Goal: Task Accomplishment & Management: Complete application form

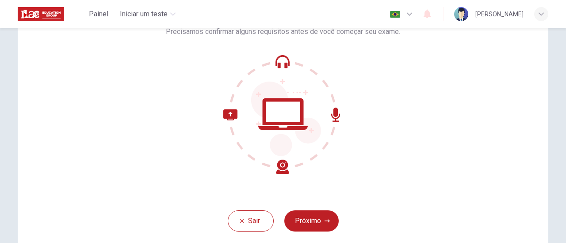
scroll to position [80, 0]
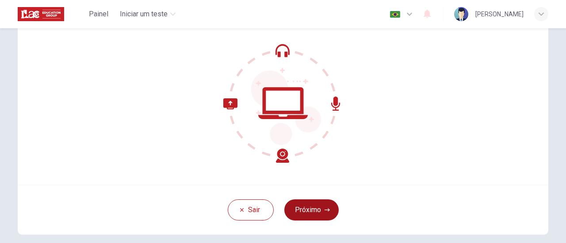
click at [325, 212] on icon "button" at bounding box center [326, 210] width 5 height 5
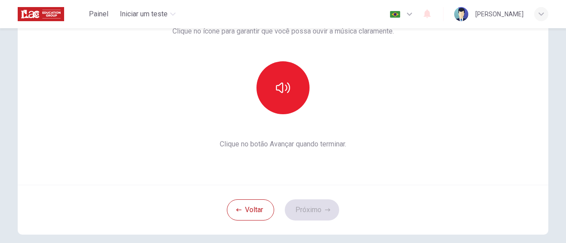
scroll to position [36, 0]
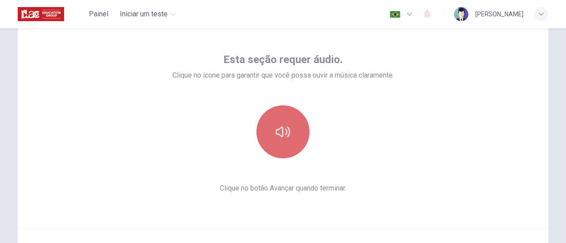
click at [279, 130] on icon "button" at bounding box center [283, 132] width 14 height 14
click at [283, 137] on icon "button" at bounding box center [283, 132] width 14 height 14
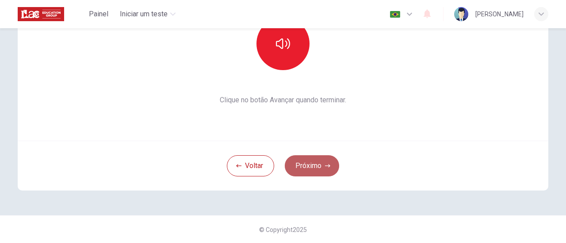
click at [318, 163] on button "Próximo" at bounding box center [312, 166] width 54 height 21
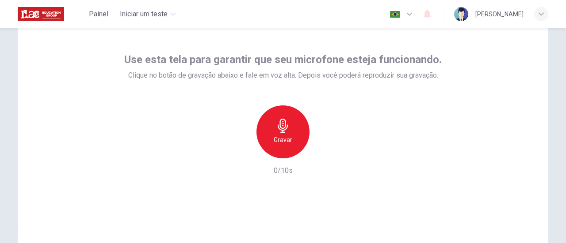
click at [287, 137] on h6 "Gravar" at bounding box center [283, 140] width 19 height 11
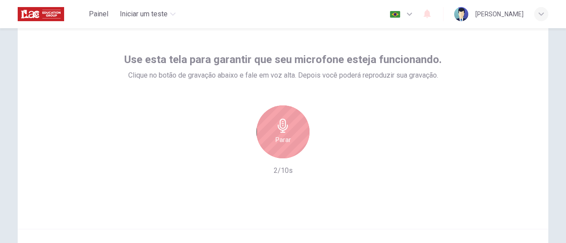
click at [296, 145] on div "Parar" at bounding box center [282, 132] width 53 height 53
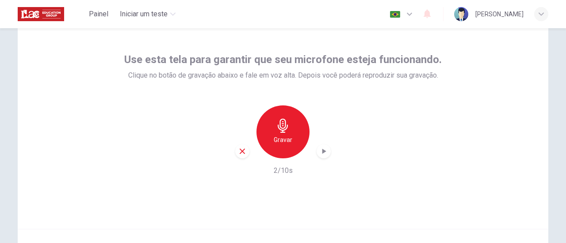
click at [322, 155] on icon "button" at bounding box center [323, 151] width 9 height 9
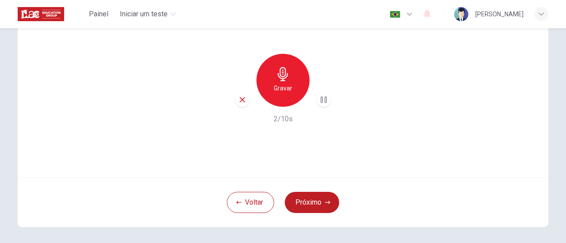
scroll to position [124, 0]
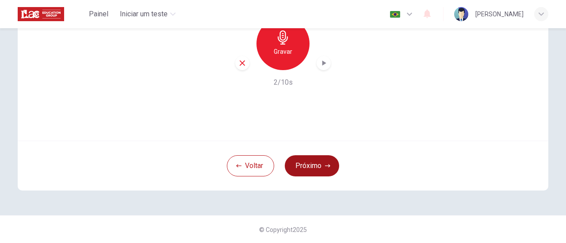
click at [319, 167] on button "Próximo" at bounding box center [312, 166] width 54 height 21
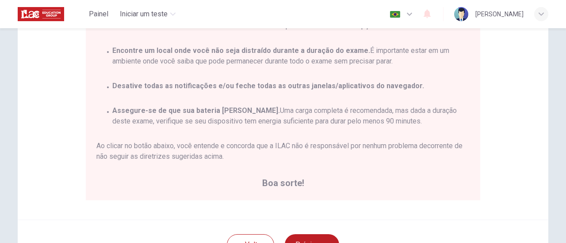
scroll to position [213, 0]
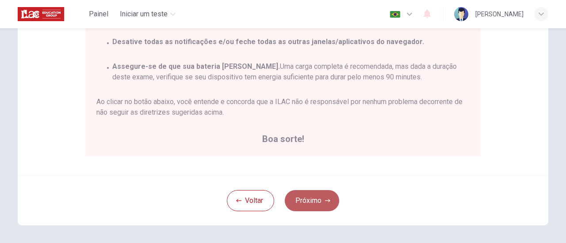
click at [308, 202] on button "Próximo" at bounding box center [312, 200] width 54 height 21
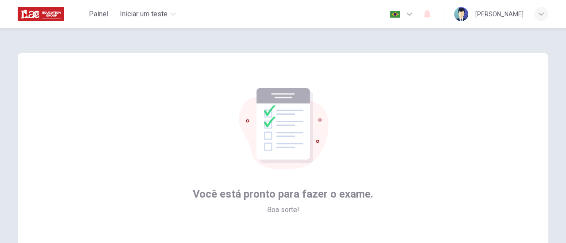
scroll to position [88, 0]
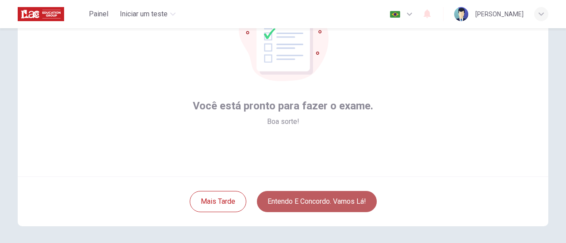
click at [319, 202] on button "Entendo e concordo. Vamos lá!" at bounding box center [317, 201] width 120 height 21
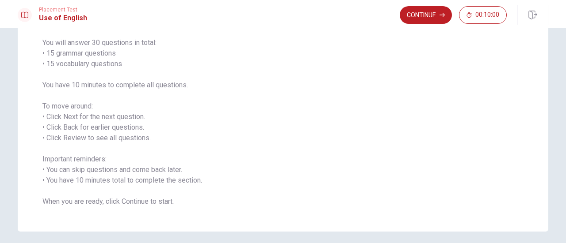
scroll to position [88, 0]
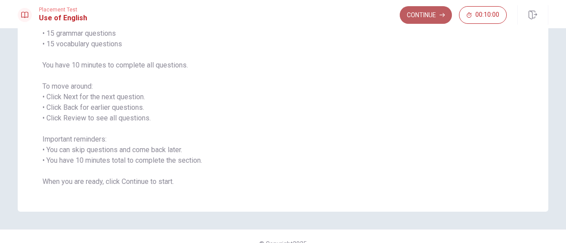
click at [423, 20] on button "Continue" at bounding box center [425, 15] width 52 height 18
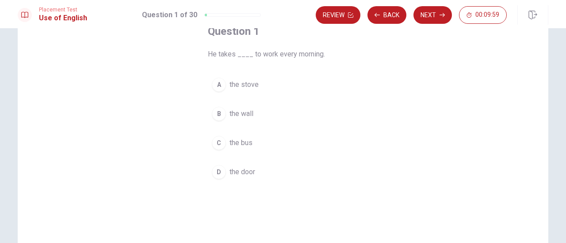
scroll to position [44, 0]
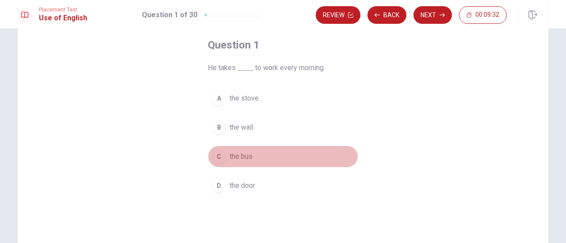
click at [242, 157] on span "the bus" at bounding box center [240, 157] width 23 height 11
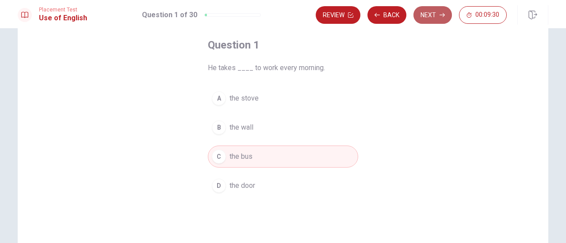
click at [423, 11] on button "Next" at bounding box center [432, 15] width 38 height 18
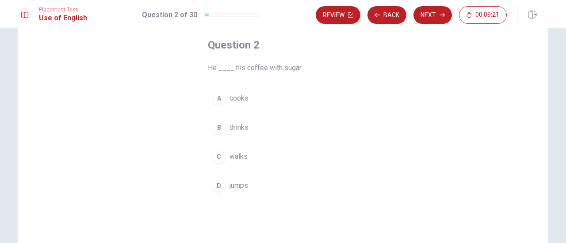
click at [235, 125] on span "drinks" at bounding box center [238, 127] width 19 height 11
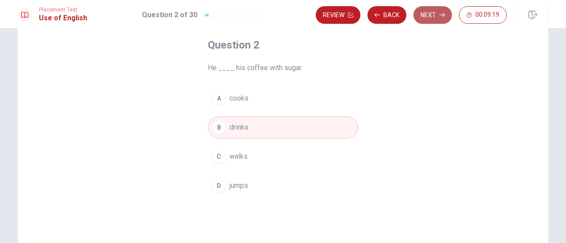
click at [430, 15] on button "Next" at bounding box center [432, 15] width 38 height 18
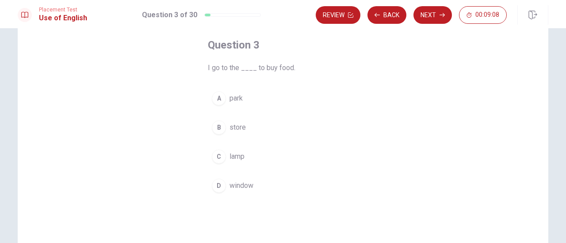
click at [220, 128] on div "B" at bounding box center [219, 128] width 14 height 14
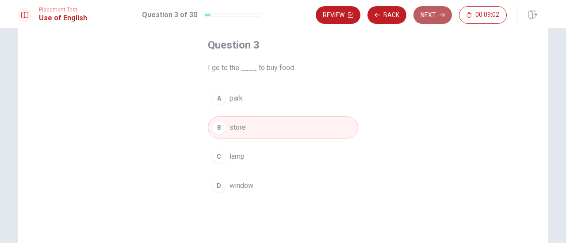
click at [429, 19] on button "Next" at bounding box center [432, 15] width 38 height 18
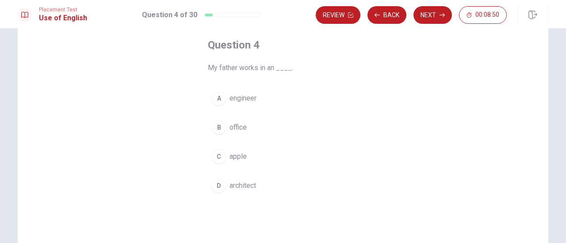
click at [241, 127] on span "office" at bounding box center [237, 127] width 17 height 11
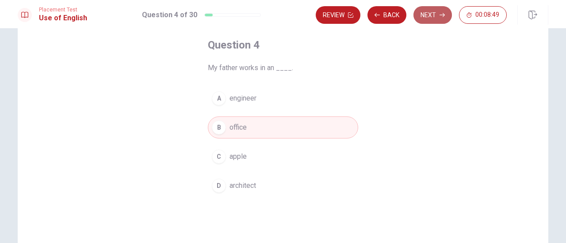
click at [433, 13] on button "Next" at bounding box center [432, 15] width 38 height 18
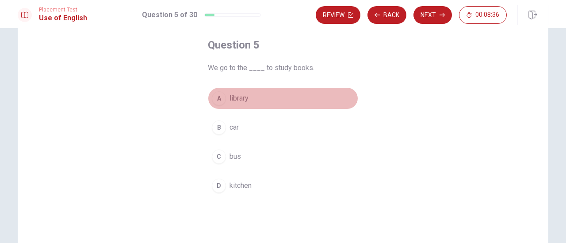
click at [240, 97] on span "library" at bounding box center [238, 98] width 19 height 11
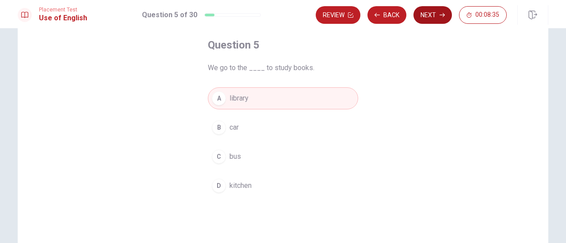
click at [430, 20] on button "Next" at bounding box center [432, 15] width 38 height 18
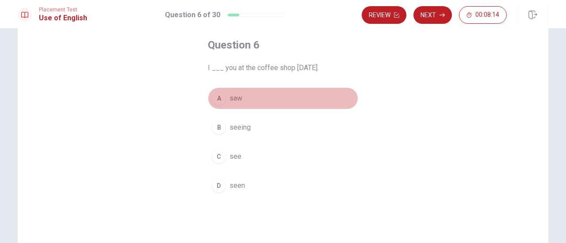
click at [238, 98] on span "saw" at bounding box center [235, 98] width 13 height 11
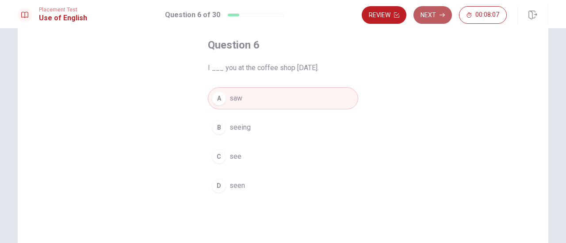
click at [438, 16] on button "Next" at bounding box center [432, 15] width 38 height 18
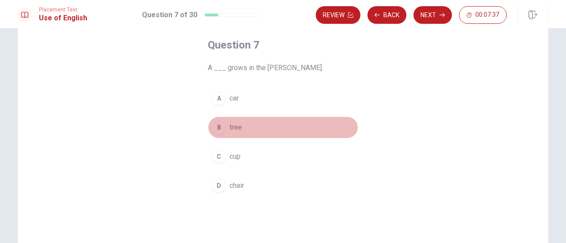
click at [233, 124] on span "tree" at bounding box center [235, 127] width 12 height 11
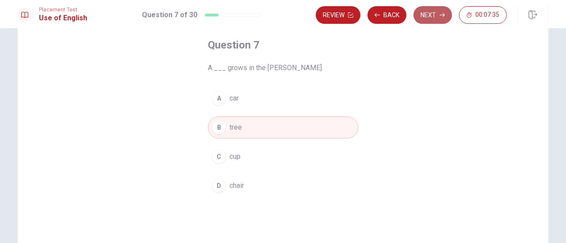
click at [427, 17] on button "Next" at bounding box center [432, 15] width 38 height 18
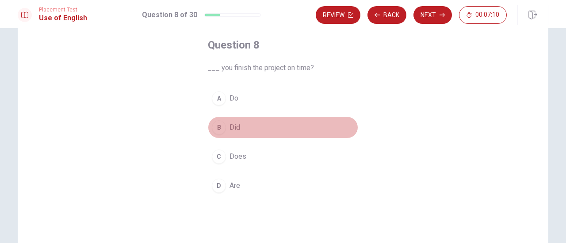
click at [230, 125] on span "Did" at bounding box center [234, 127] width 11 height 11
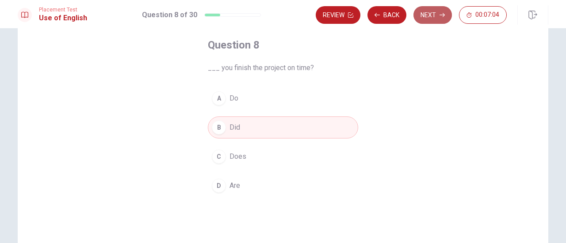
click at [431, 17] on button "Next" at bounding box center [432, 15] width 38 height 18
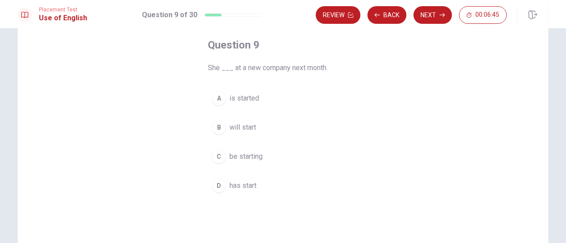
click at [240, 127] on span "will start" at bounding box center [242, 127] width 27 height 11
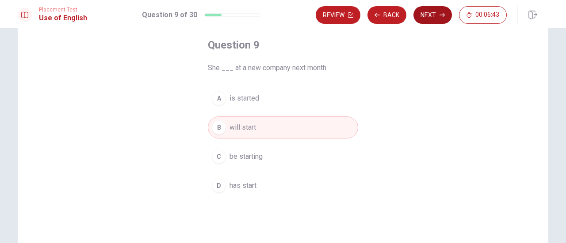
click at [434, 18] on button "Next" at bounding box center [432, 15] width 38 height 18
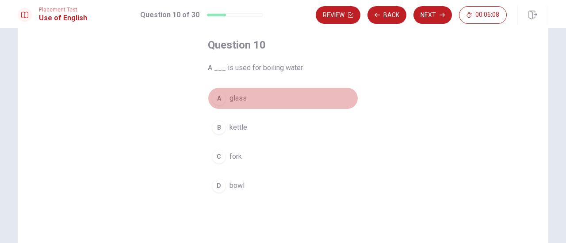
click at [236, 99] on span "glass" at bounding box center [237, 98] width 17 height 11
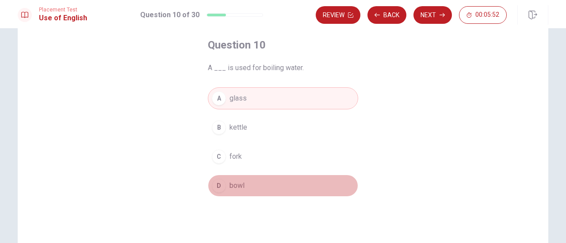
click at [237, 181] on span "bowl" at bounding box center [236, 186] width 15 height 11
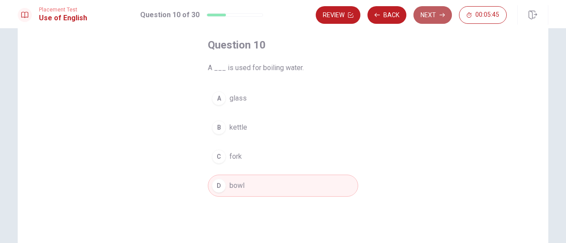
click at [434, 11] on button "Next" at bounding box center [432, 15] width 38 height 18
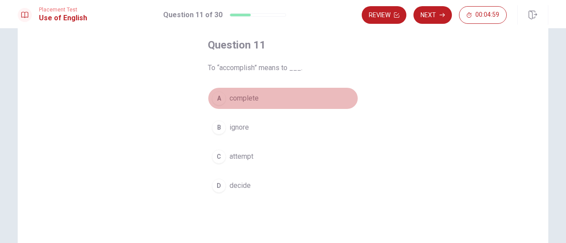
click at [247, 99] on span "complete" at bounding box center [243, 98] width 29 height 11
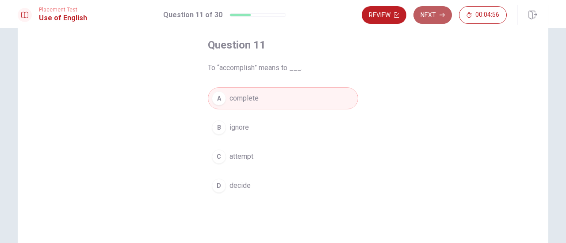
click at [437, 13] on button "Next" at bounding box center [432, 15] width 38 height 18
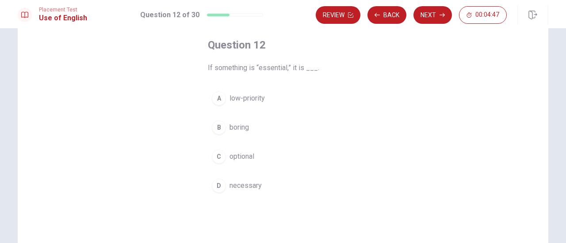
click at [257, 184] on span "necessary" at bounding box center [245, 186] width 32 height 11
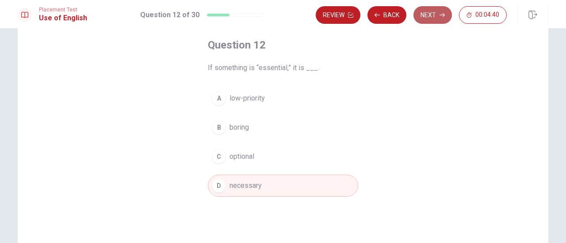
click at [432, 15] on button "Next" at bounding box center [432, 15] width 38 height 18
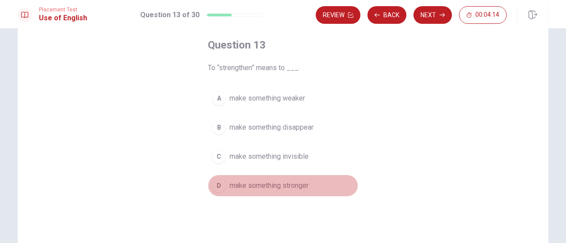
click at [295, 187] on span "make something stronger" at bounding box center [268, 186] width 79 height 11
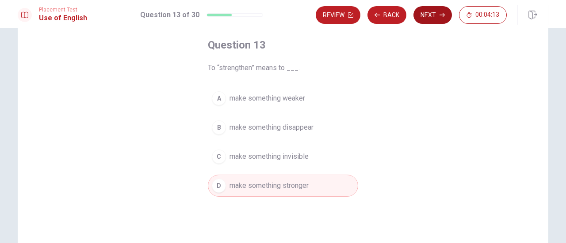
click at [434, 13] on button "Next" at bounding box center [432, 15] width 38 height 18
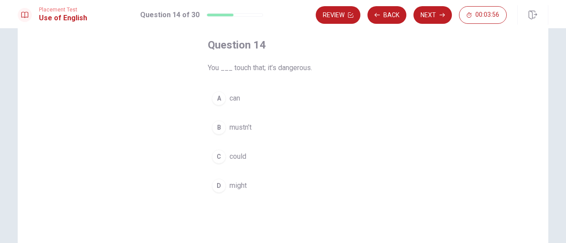
click at [245, 128] on span "mustn’t" at bounding box center [240, 127] width 22 height 11
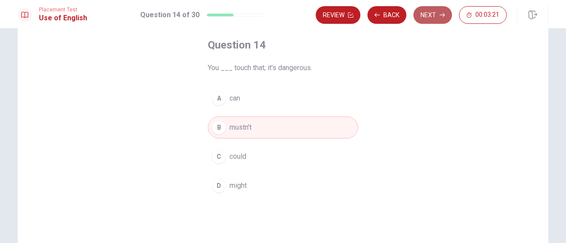
click at [438, 17] on button "Next" at bounding box center [432, 15] width 38 height 18
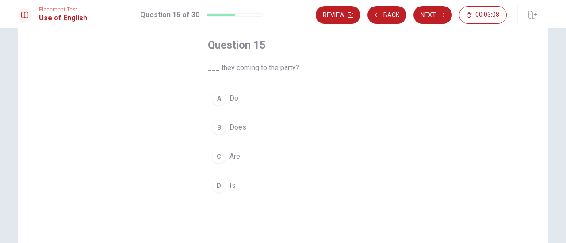
click at [235, 155] on span "Are" at bounding box center [234, 157] width 11 height 11
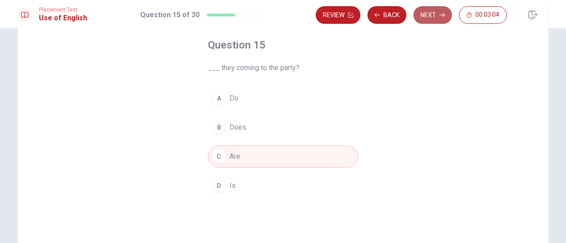
click at [440, 14] on icon "button" at bounding box center [441, 14] width 5 height 5
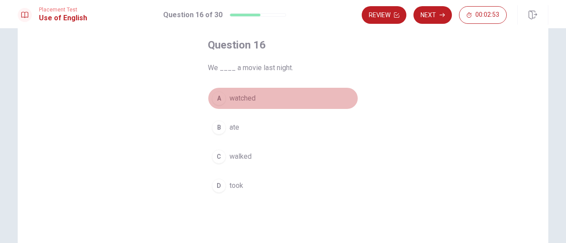
click at [244, 97] on span "watched" at bounding box center [242, 98] width 26 height 11
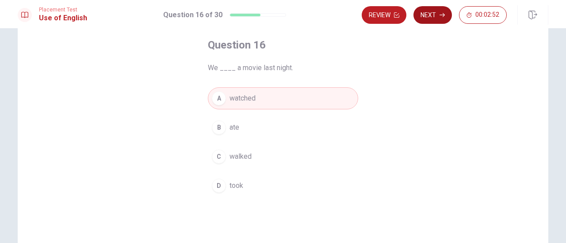
click at [433, 13] on button "Next" at bounding box center [432, 15] width 38 height 18
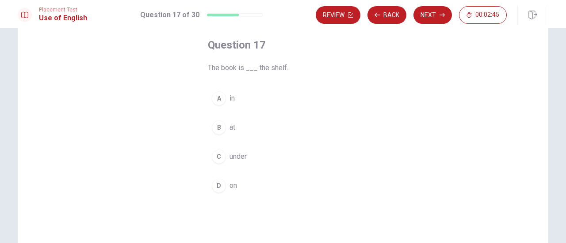
click at [225, 188] on button "D on" at bounding box center [283, 186] width 150 height 22
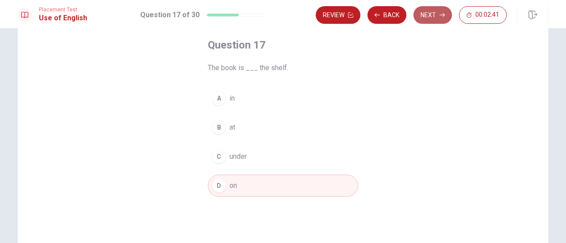
click at [434, 14] on button "Next" at bounding box center [432, 15] width 38 height 18
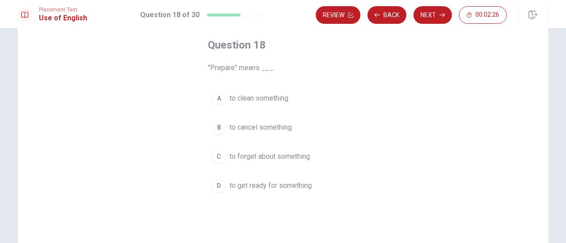
click at [295, 186] on span "to get ready for something" at bounding box center [270, 186] width 82 height 11
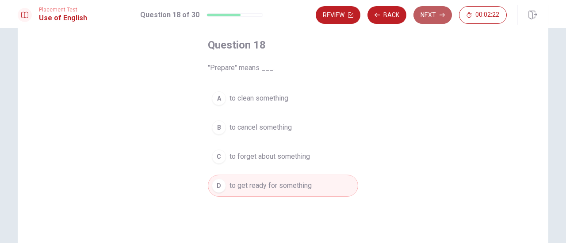
click at [438, 11] on button "Next" at bounding box center [432, 15] width 38 height 18
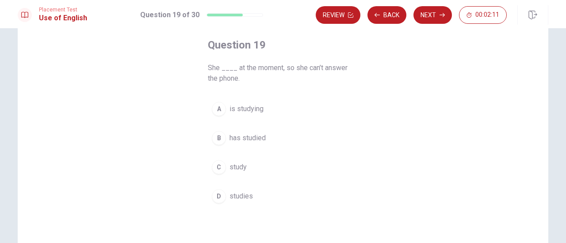
click at [260, 109] on span "is studying" at bounding box center [246, 109] width 34 height 11
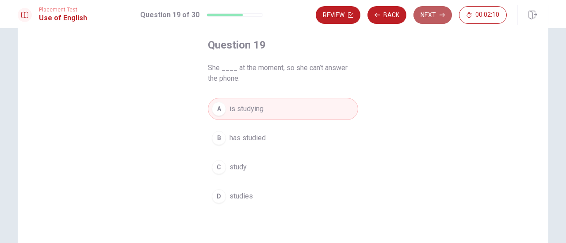
click at [433, 14] on button "Next" at bounding box center [432, 15] width 38 height 18
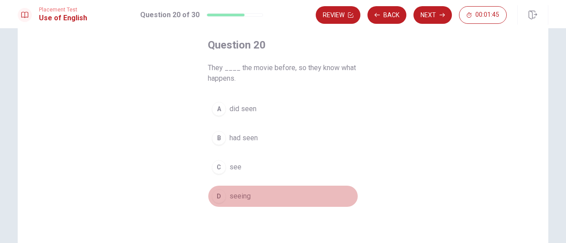
click at [240, 196] on span "seeing" at bounding box center [239, 196] width 21 height 11
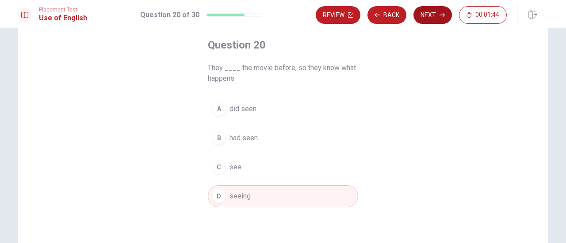
click at [440, 21] on button "Next" at bounding box center [432, 15] width 38 height 18
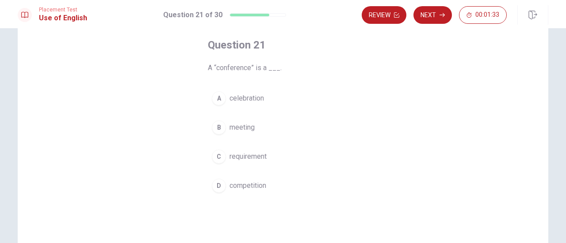
click at [248, 129] on span "meeting" at bounding box center [241, 127] width 25 height 11
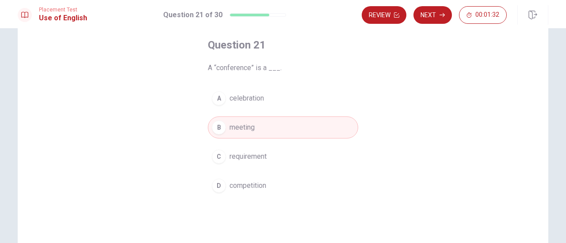
click at [430, 6] on div "Review Next 00:01:32" at bounding box center [454, 14] width 186 height 19
click at [430, 14] on button "Next" at bounding box center [432, 15] width 38 height 18
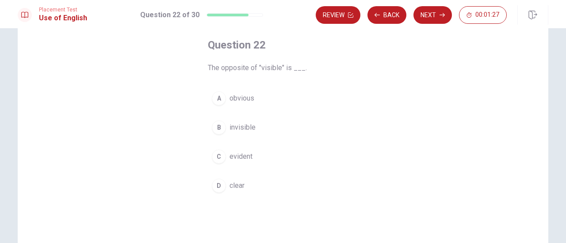
click at [250, 129] on span "invisible" at bounding box center [242, 127] width 26 height 11
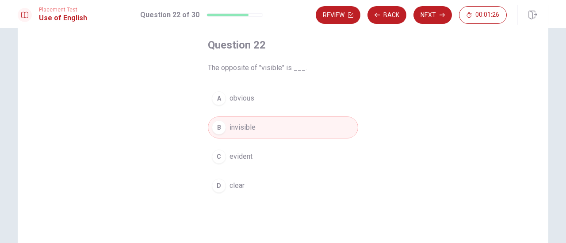
click at [440, 15] on icon "button" at bounding box center [441, 14] width 5 height 5
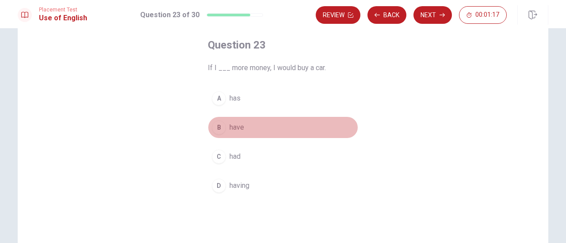
click at [239, 132] on span "have" at bounding box center [236, 127] width 15 height 11
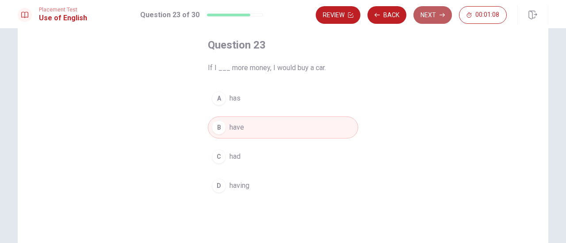
click at [430, 12] on button "Next" at bounding box center [432, 15] width 38 height 18
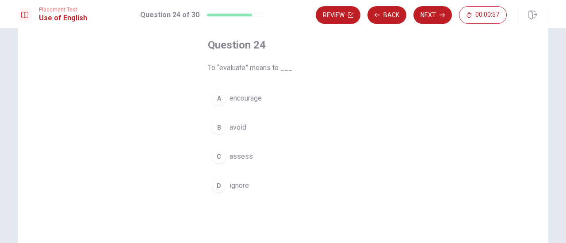
click at [246, 100] on span "encourage" at bounding box center [245, 98] width 32 height 11
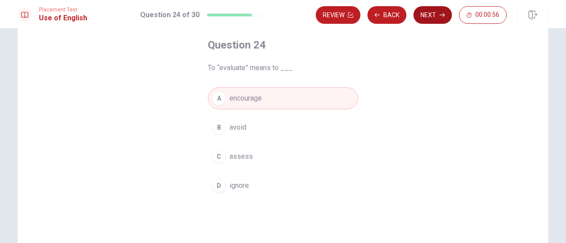
click at [437, 14] on button "Next" at bounding box center [432, 15] width 38 height 18
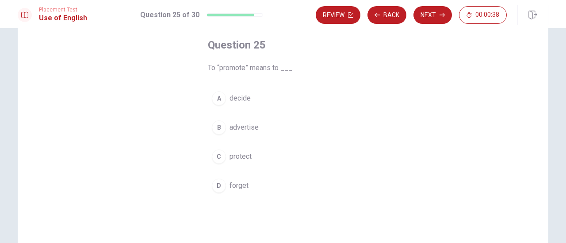
click at [247, 99] on span "decide" at bounding box center [239, 98] width 21 height 11
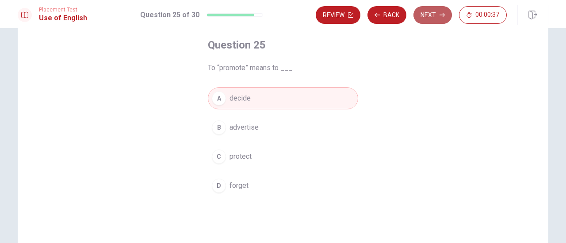
click at [426, 12] on button "Next" at bounding box center [432, 15] width 38 height 18
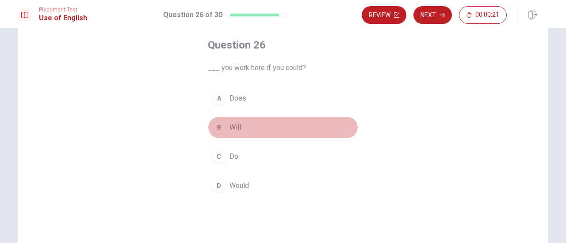
click at [235, 130] on span "Will" at bounding box center [234, 127] width 11 height 11
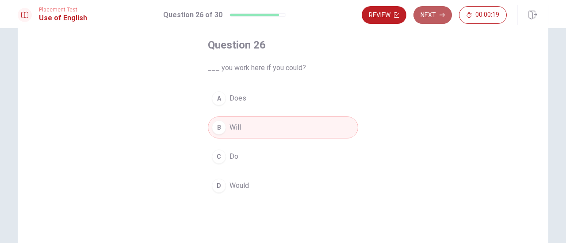
click at [441, 14] on icon "button" at bounding box center [441, 14] width 5 height 5
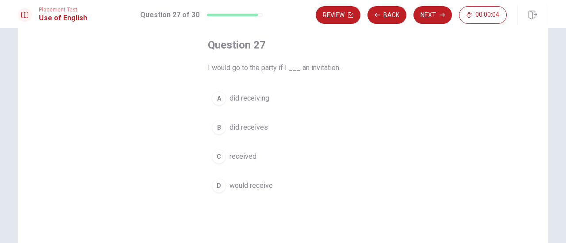
click at [251, 157] on span "received" at bounding box center [242, 157] width 27 height 11
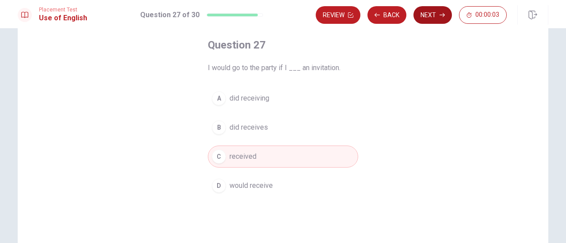
click at [431, 16] on button "Next" at bounding box center [432, 15] width 38 height 18
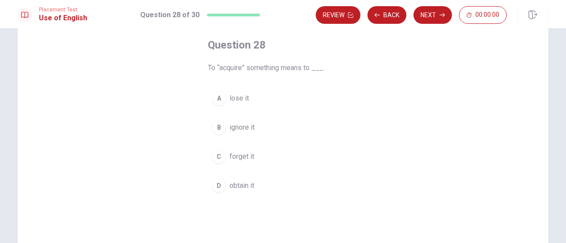
click at [238, 129] on span "ignore it" at bounding box center [241, 127] width 25 height 11
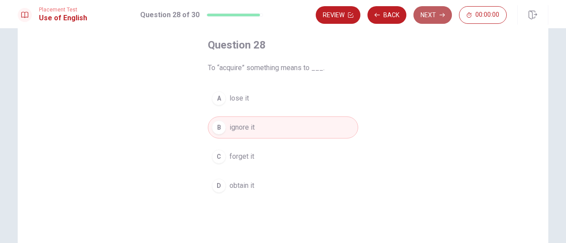
click at [436, 14] on div "Placement Test Use of English Question 28 of 30 Review Back Next 00:00:00 Quest…" at bounding box center [283, 121] width 566 height 243
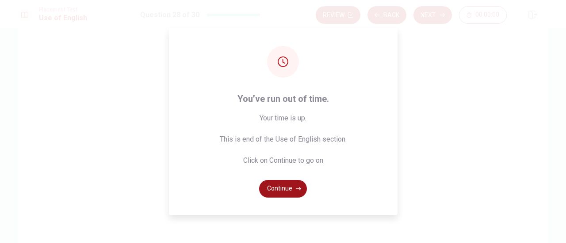
click at [296, 191] on icon "button" at bounding box center [298, 188] width 5 height 5
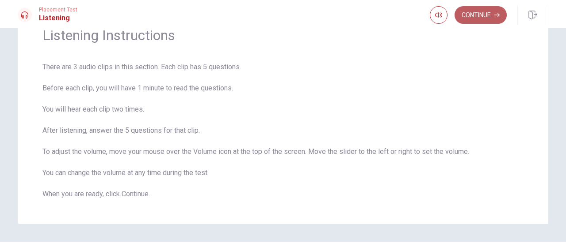
click at [494, 9] on button "Continue" at bounding box center [480, 15] width 52 height 18
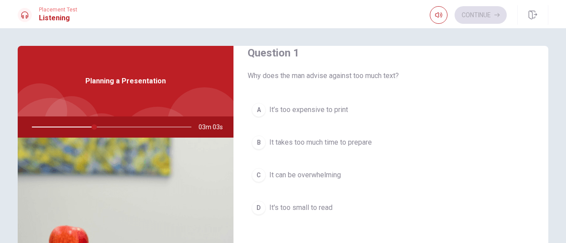
scroll to position [0, 0]
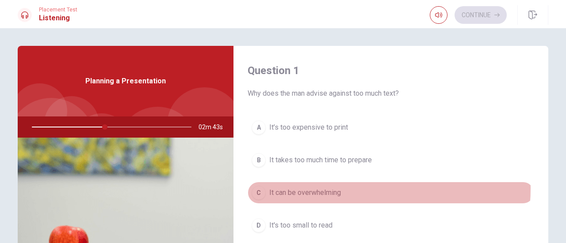
click at [331, 188] on span "It can be overwhelming" at bounding box center [305, 193] width 72 height 11
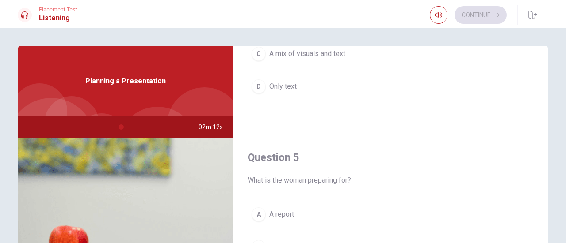
scroll to position [133, 0]
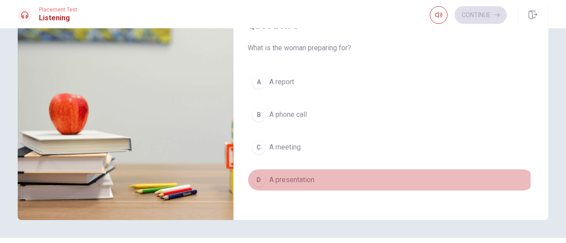
click at [309, 175] on span "A presentation" at bounding box center [291, 180] width 45 height 11
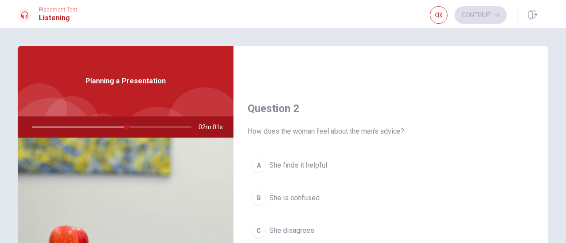
scroll to position [221, 0]
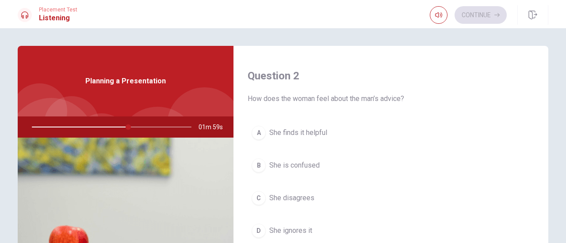
drag, startPoint x: 125, startPoint y: 126, endPoint x: 87, endPoint y: 126, distance: 38.0
click at [87, 126] on div at bounding box center [109, 127] width 177 height 21
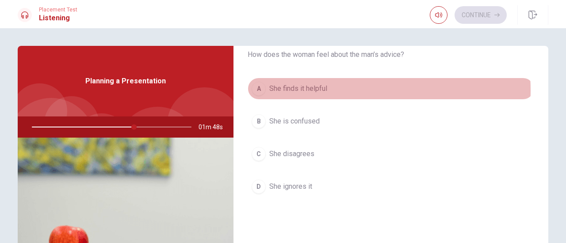
click at [312, 89] on span "She finds it helpful" at bounding box center [298, 89] width 58 height 11
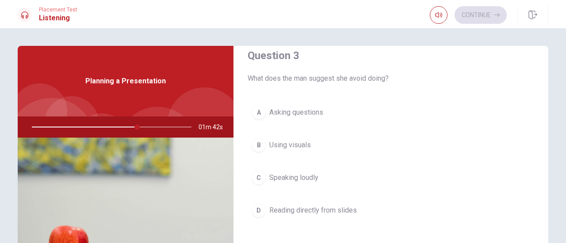
scroll to position [486, 0]
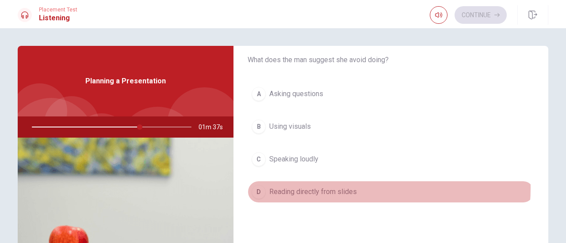
click at [346, 187] on span "Reading directly from slides" at bounding box center [312, 192] width 87 height 11
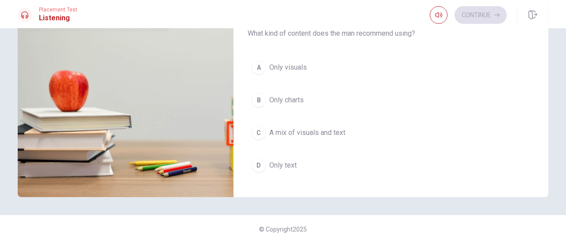
scroll to position [597, 0]
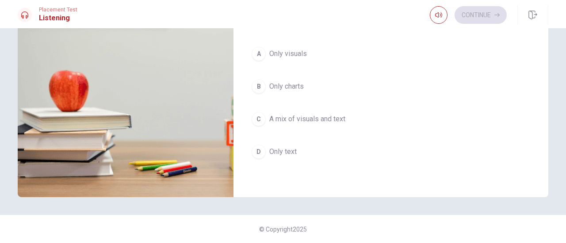
click at [321, 114] on span "A mix of visuals and text" at bounding box center [307, 119] width 76 height 11
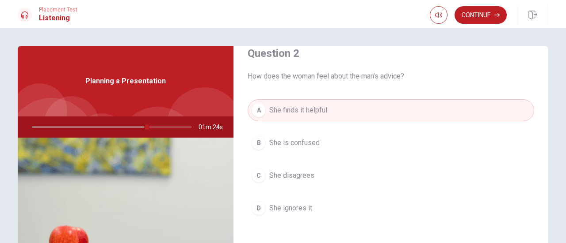
scroll to position [155, 0]
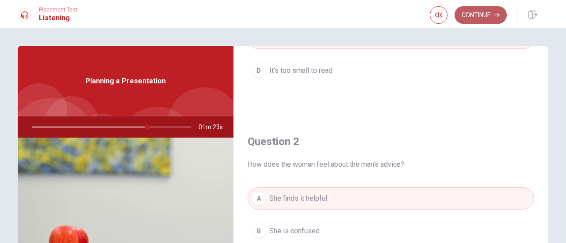
click at [475, 17] on button "Continue" at bounding box center [480, 15] width 52 height 18
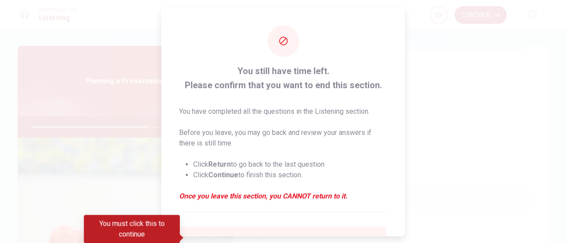
click at [451, 84] on div at bounding box center [283, 121] width 566 height 243
click at [289, 57] on div "You still have time left. Please confirm that you want to end this section. You…" at bounding box center [282, 161] width 243 height 309
drag, startPoint x: 257, startPoint y: 193, endPoint x: 270, endPoint y: 188, distance: 14.7
click at [257, 191] on em "Once you leave this section, you CANNOT return to it." at bounding box center [283, 196] width 208 height 11
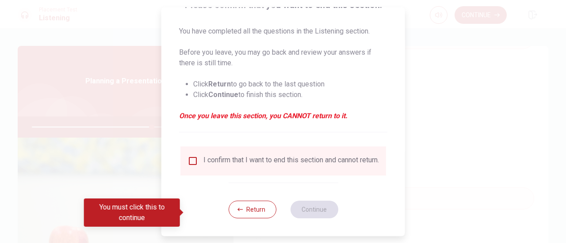
scroll to position [86, 0]
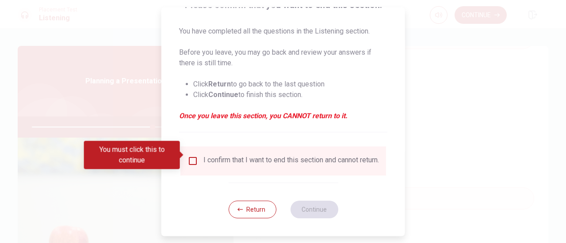
click at [191, 156] on input "You must click this to continue" at bounding box center [192, 161] width 11 height 11
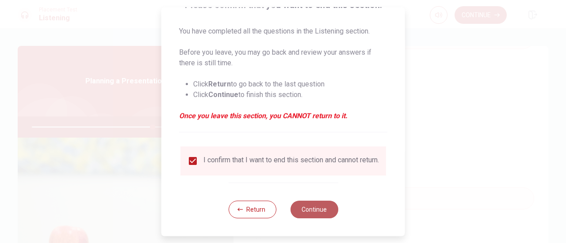
click at [305, 209] on button "Continue" at bounding box center [314, 210] width 48 height 18
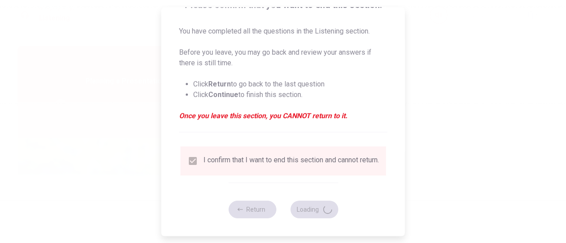
type input "76"
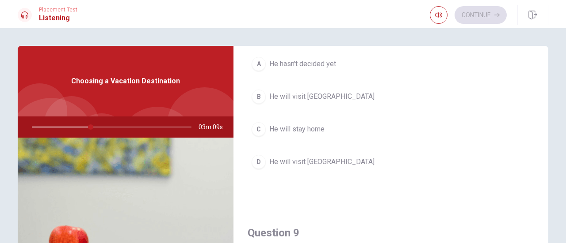
scroll to position [530, 0]
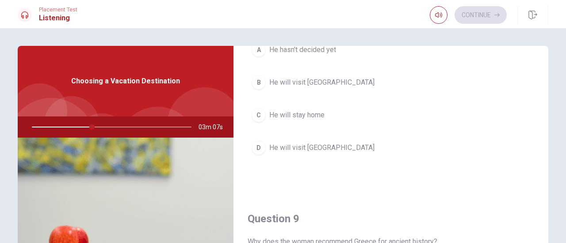
click at [261, 143] on div "D" at bounding box center [258, 148] width 14 height 14
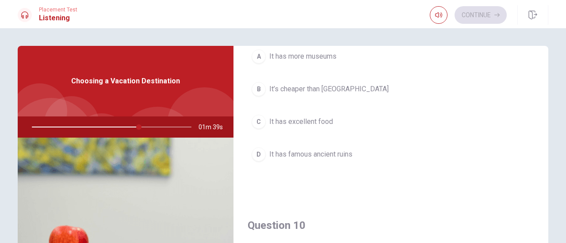
scroll to position [751, 0]
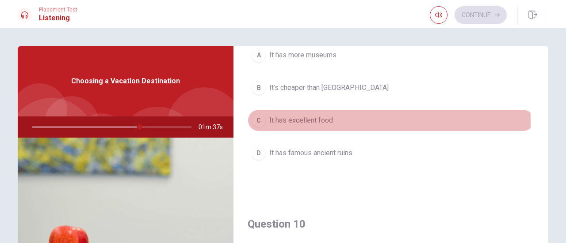
click at [269, 118] on span "It has excellent food" at bounding box center [301, 120] width 64 height 11
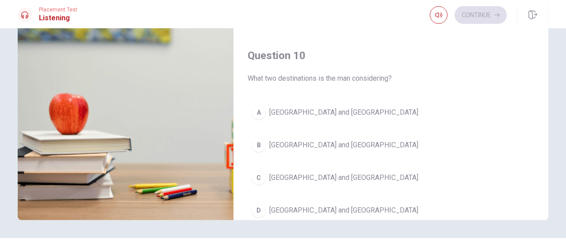
scroll to position [774, 0]
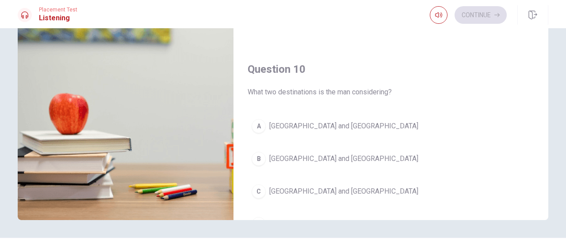
click at [313, 121] on span "[GEOGRAPHIC_DATA] and [GEOGRAPHIC_DATA]" at bounding box center [343, 126] width 149 height 11
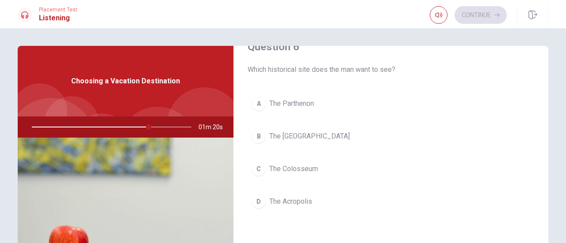
scroll to position [44, 0]
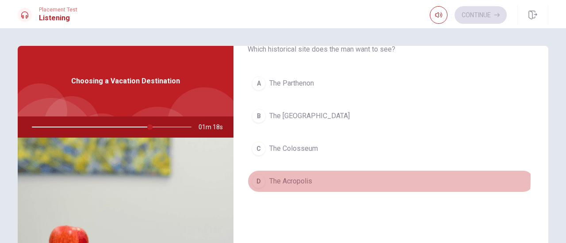
click at [304, 178] on span "The Acropolis" at bounding box center [290, 181] width 43 height 11
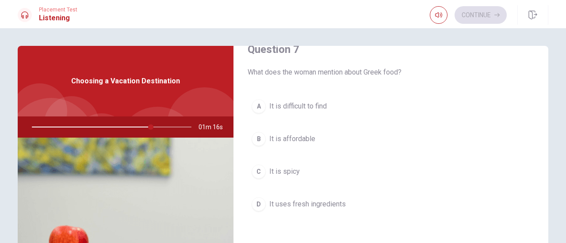
scroll to position [265, 0]
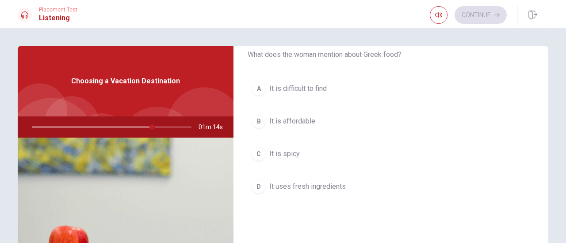
click at [308, 183] on span "It uses fresh ingredients" at bounding box center [307, 187] width 76 height 11
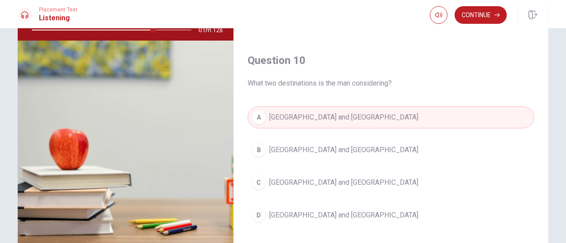
scroll to position [156, 0]
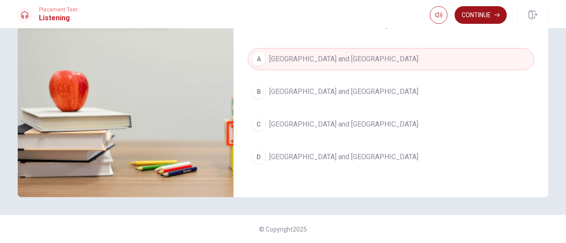
click at [480, 18] on button "Continue" at bounding box center [480, 15] width 52 height 18
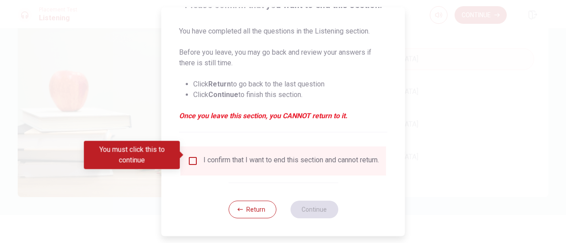
scroll to position [86, 0]
click at [193, 156] on input "You must click this to continue" at bounding box center [192, 161] width 11 height 11
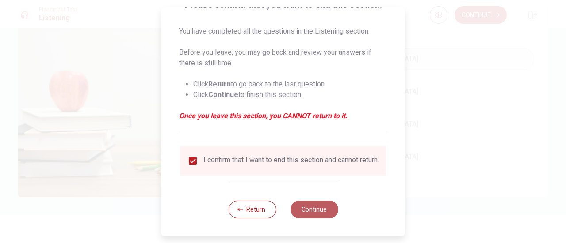
click at [313, 210] on button "Continue" at bounding box center [314, 210] width 48 height 18
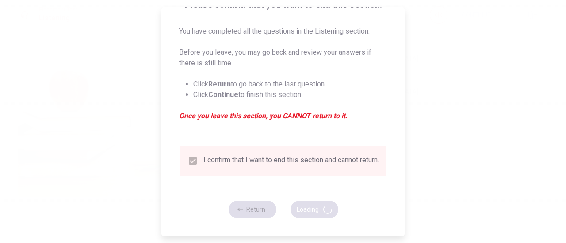
type input "78"
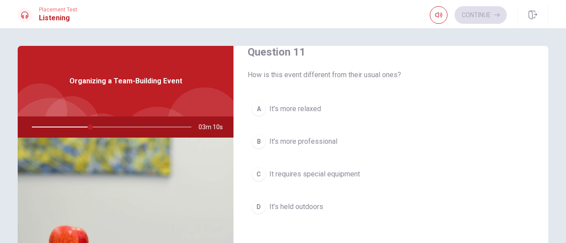
scroll to position [0, 0]
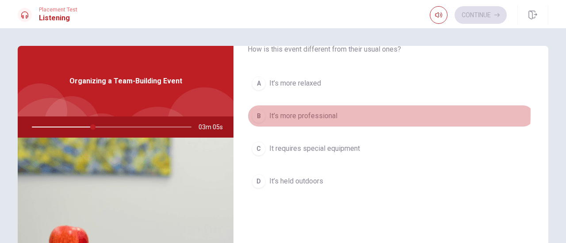
click at [316, 113] on span "It’s more professional" at bounding box center [303, 116] width 68 height 11
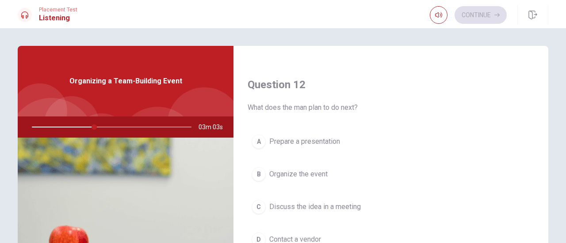
scroll to position [221, 0]
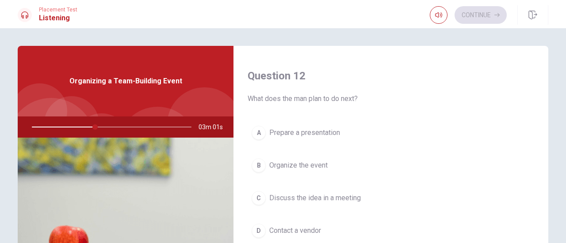
click at [317, 130] on span "Prepare a presentation" at bounding box center [304, 133] width 71 height 11
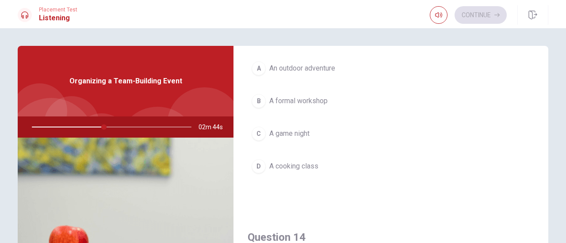
scroll to position [530, 0]
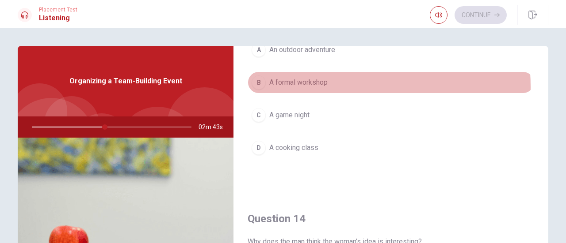
click at [308, 84] on span "A formal workshop" at bounding box center [298, 82] width 58 height 11
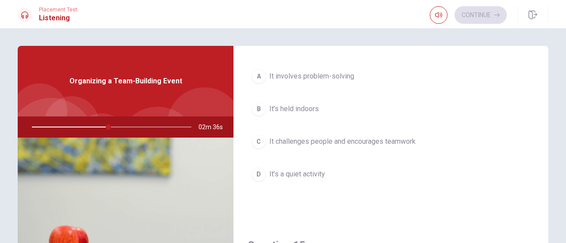
scroll to position [730, 0]
click at [308, 104] on span "It’s held indoors" at bounding box center [293, 109] width 49 height 11
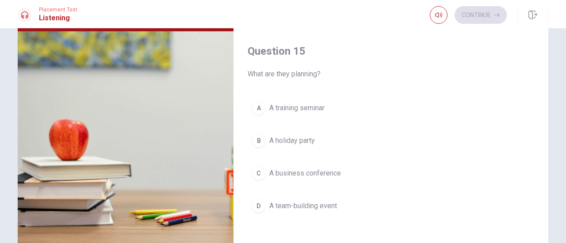
scroll to position [133, 0]
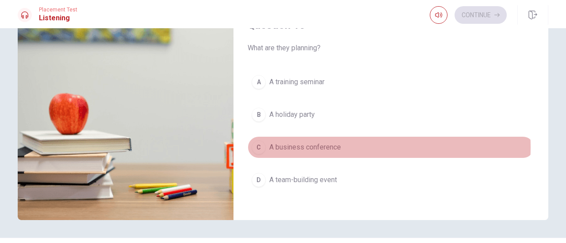
drag, startPoint x: 332, startPoint y: 142, endPoint x: 338, endPoint y: 147, distance: 7.2
click at [332, 142] on span "A business conference" at bounding box center [305, 147] width 72 height 11
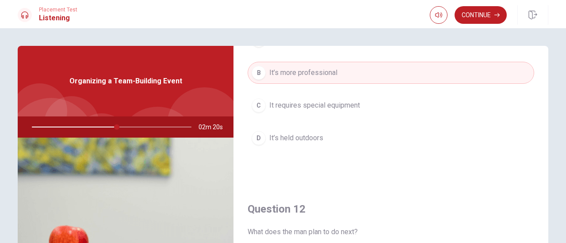
scroll to position [0, 0]
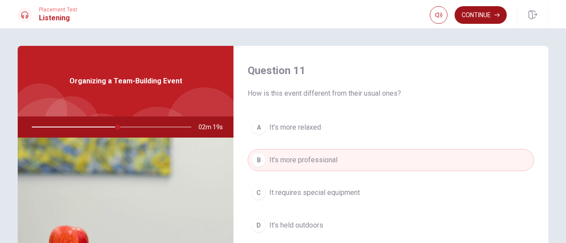
click at [494, 17] on icon "button" at bounding box center [496, 14] width 5 height 5
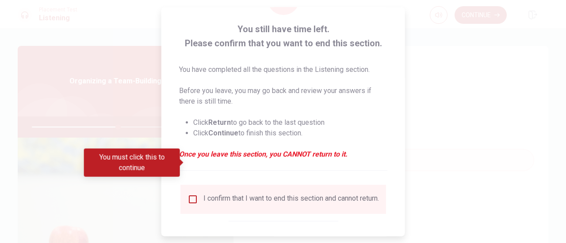
scroll to position [86, 0]
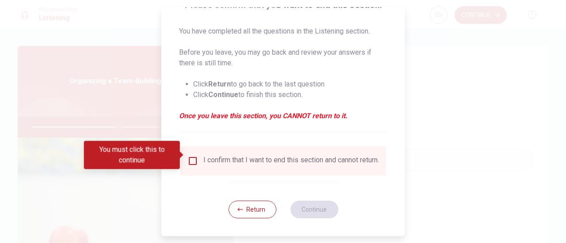
click at [193, 156] on input "You must click this to continue" at bounding box center [192, 161] width 11 height 11
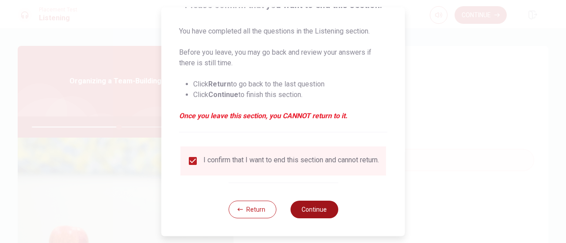
click at [312, 214] on button "Continue" at bounding box center [314, 210] width 48 height 18
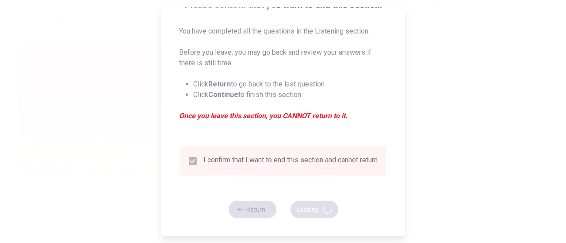
type input "55"
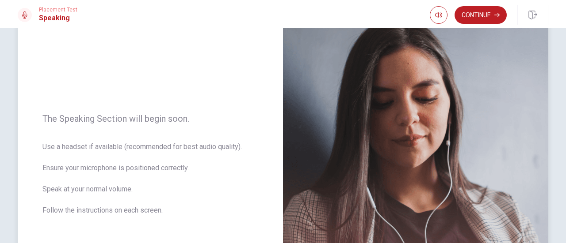
scroll to position [88, 0]
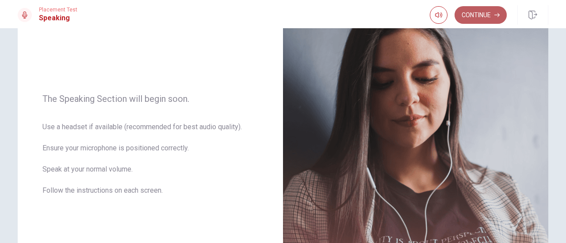
click at [481, 12] on button "Continue" at bounding box center [480, 15] width 52 height 18
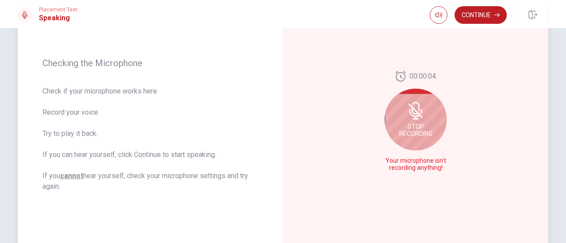
scroll to position [133, 0]
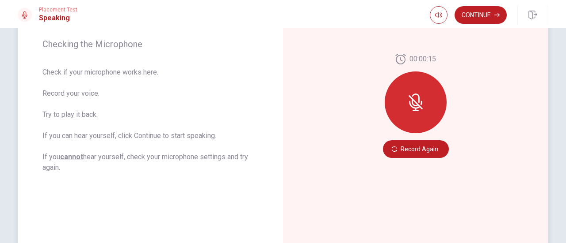
click at [412, 102] on icon at bounding box center [415, 102] width 14 height 14
click at [415, 154] on button "Record Again" at bounding box center [416, 150] width 66 height 18
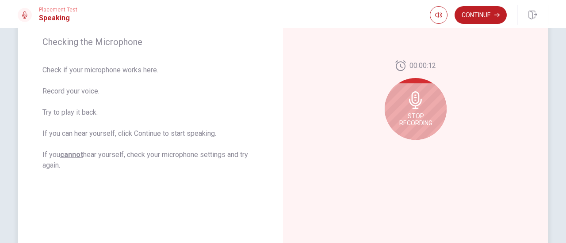
scroll to position [101, 0]
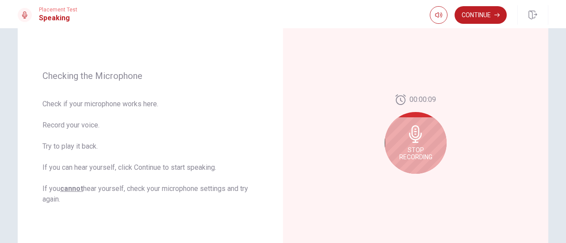
click at [423, 137] on div "Stop Recording" at bounding box center [415, 143] width 62 height 62
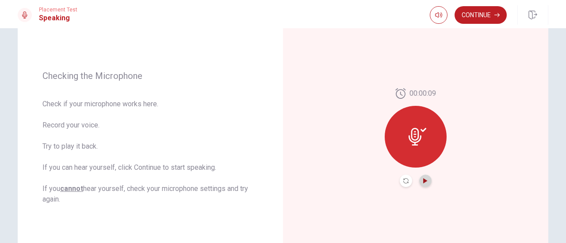
click at [423, 181] on icon "Play Audio" at bounding box center [425, 181] width 4 height 5
click at [403, 180] on icon "Record Again" at bounding box center [405, 181] width 5 height 5
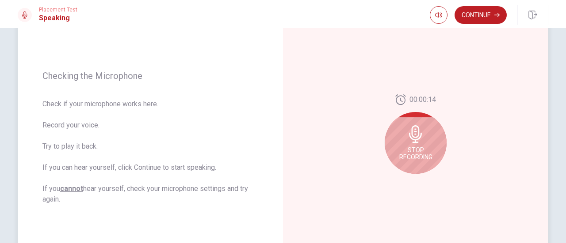
click at [417, 129] on icon at bounding box center [415, 134] width 13 height 18
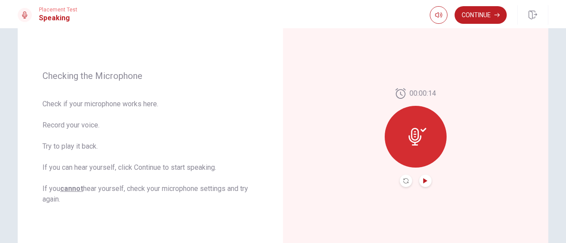
click at [421, 178] on button "Play Audio" at bounding box center [425, 181] width 12 height 12
click at [406, 180] on icon "Record Again" at bounding box center [405, 181] width 5 height 5
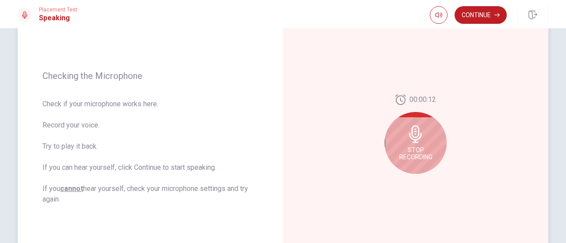
click at [424, 143] on div "Stop Recording" at bounding box center [415, 143] width 62 height 62
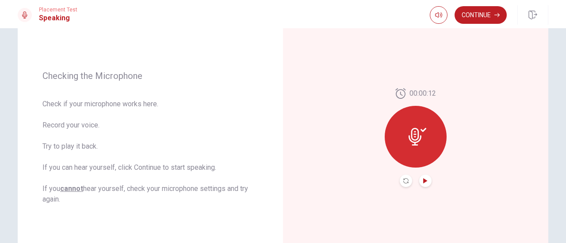
click at [422, 183] on icon "Play Audio" at bounding box center [424, 181] width 5 height 5
click at [487, 18] on button "Continue" at bounding box center [480, 15] width 52 height 18
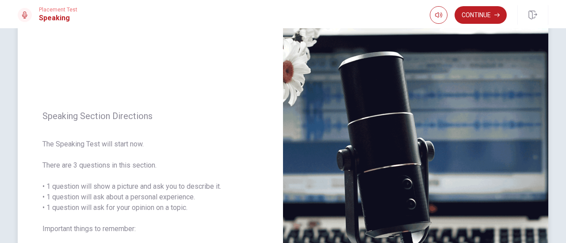
scroll to position [88, 0]
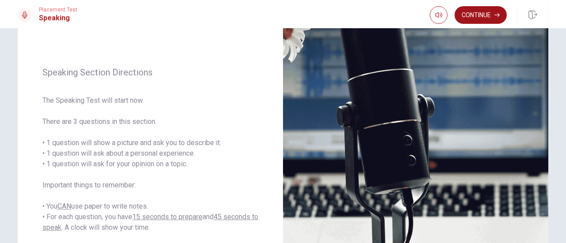
click at [483, 12] on button "Continue" at bounding box center [480, 15] width 52 height 18
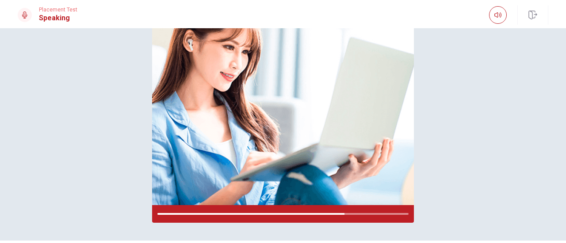
scroll to position [133, 0]
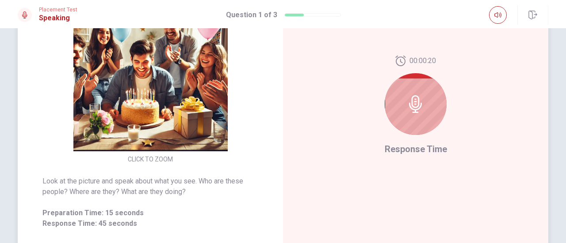
click at [418, 99] on icon at bounding box center [416, 104] width 18 height 18
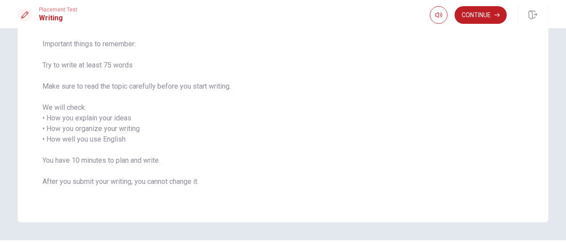
scroll to position [113, 0]
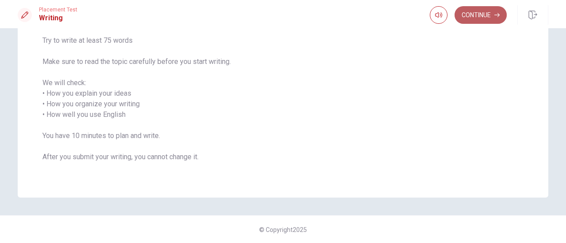
click at [481, 11] on button "Continue" at bounding box center [480, 15] width 52 height 18
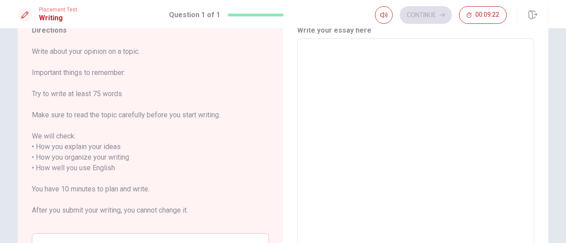
scroll to position [0, 0]
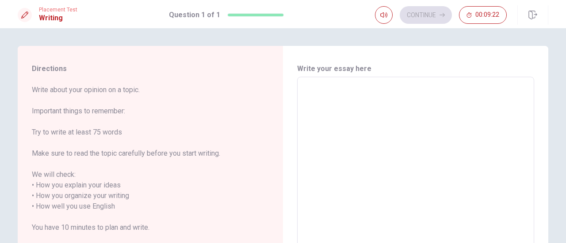
click at [370, 103] on textarea at bounding box center [415, 206] width 224 height 245
type textarea "I"
type textarea "x"
type textarea "I"
type textarea "x"
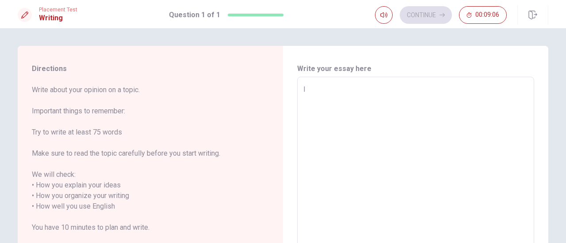
type textarea "I h"
type textarea "x"
type textarea "I ha"
type textarea "x"
type textarea "I hav"
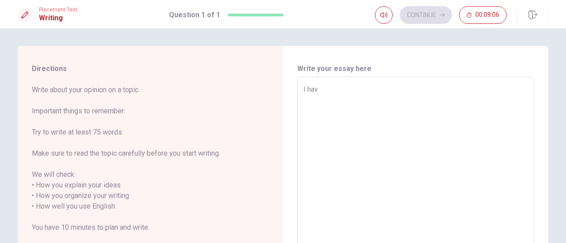
type textarea "x"
type textarea "I have"
type textarea "x"
type textarea "I have"
type textarea "x"
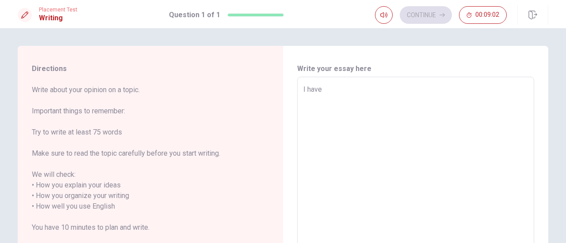
type textarea "I have d"
type textarea "x"
type textarea "I have de"
type textarea "x"
type textarea "I have d"
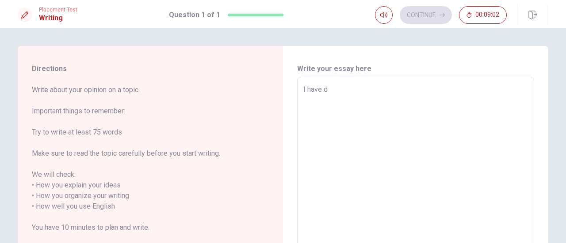
type textarea "x"
type textarea "I have"
type textarea "x"
type textarea "I have"
type textarea "x"
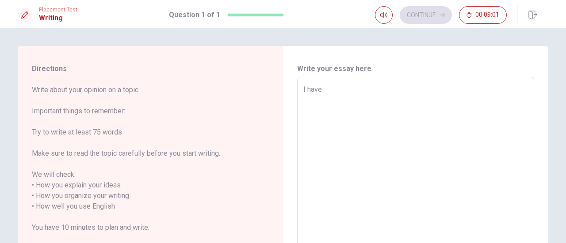
type textarea "I hav"
type textarea "x"
type textarea "I ha"
type textarea "x"
type textarea "I h"
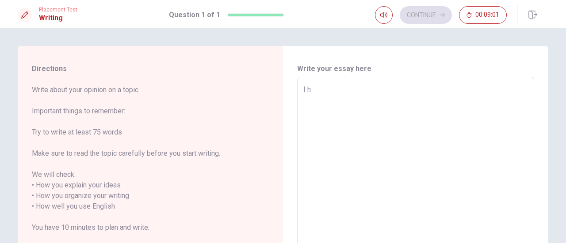
type textarea "x"
type textarea "I"
type textarea "x"
type textarea "I"
type textarea "x"
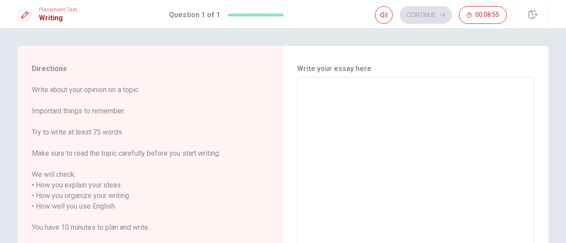
type textarea "I"
type textarea "x"
type textarea "I"
type textarea "x"
type textarea "I w"
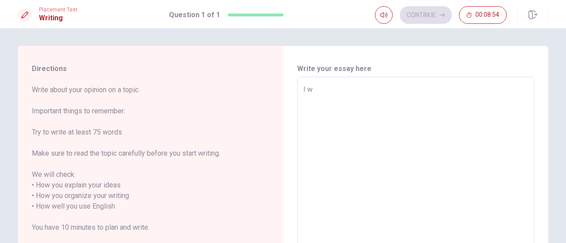
type textarea "x"
type textarea "I wo"
type textarea "x"
type textarea "I wou"
type textarea "x"
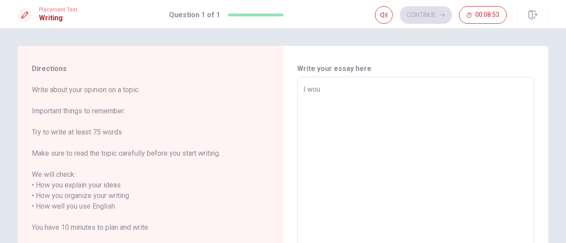
type textarea "I woul"
type textarea "x"
type textarea "I would"
type textarea "x"
type textarea "I would"
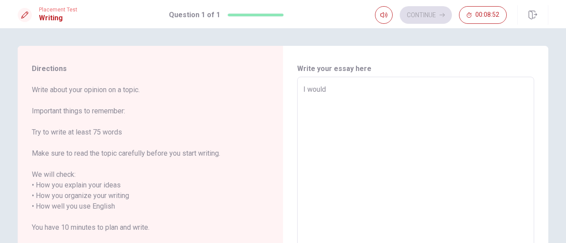
type textarea "x"
type textarea "I would l"
type textarea "x"
type textarea "I would li"
type textarea "x"
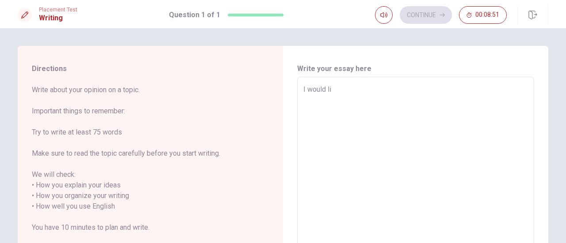
type textarea "I would lik"
type textarea "x"
type textarea "I would like"
type textarea "x"
type textarea "I would like"
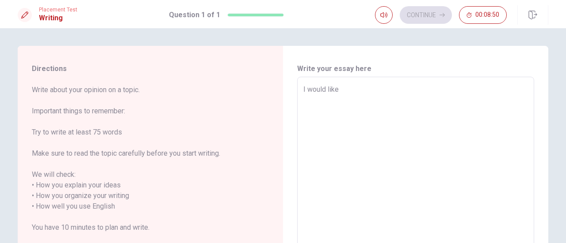
type textarea "x"
type textarea "I would like t"
type textarea "x"
type textarea "I would like to"
type textarea "x"
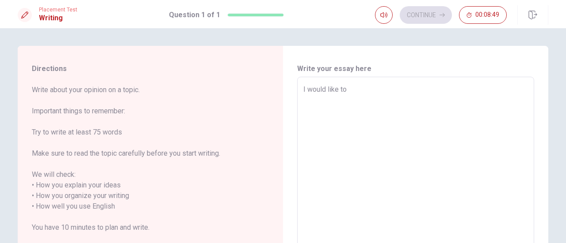
type textarea "I would like to"
type textarea "x"
type textarea "I would like to t"
type textarea "x"
type textarea "I would like to tr"
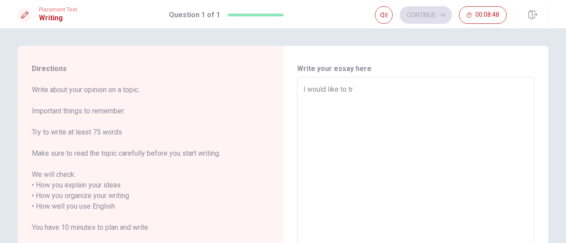
type textarea "x"
type textarea "I would like to trv"
type textarea "x"
type textarea "I would like to trva"
type textarea "x"
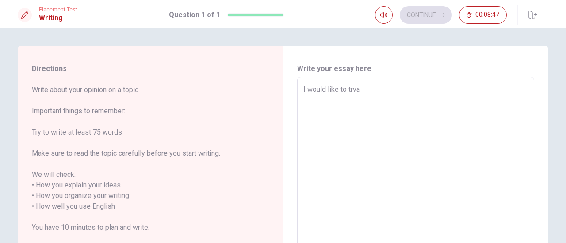
type textarea "I would like to trv"
type textarea "x"
type textarea "I would like to tr"
type textarea "x"
type textarea "I would like to trv"
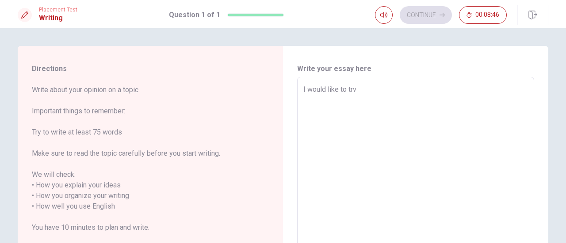
type textarea "x"
type textarea "I would like to trva"
type textarea "x"
type textarea "I would like to trvae"
type textarea "x"
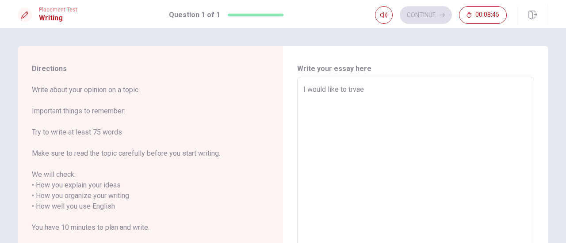
type textarea "I would like to trva"
type textarea "x"
type textarea "I would like to trv"
type textarea "x"
type textarea "I would like to tr"
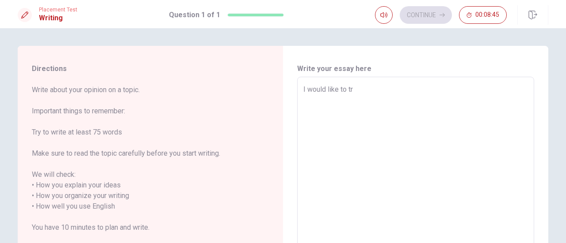
type textarea "x"
type textarea "I would like to tra"
type textarea "x"
type textarea "I would like to trav"
type textarea "x"
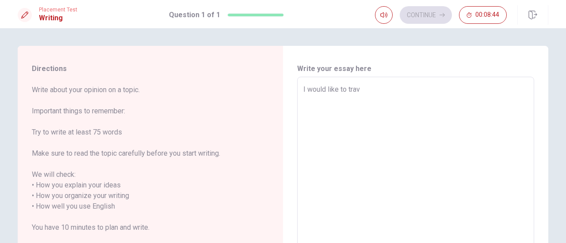
type textarea "I would like to trave"
type textarea "x"
type textarea "I would like to travel"
type textarea "x"
type textarea "I would like to travel"
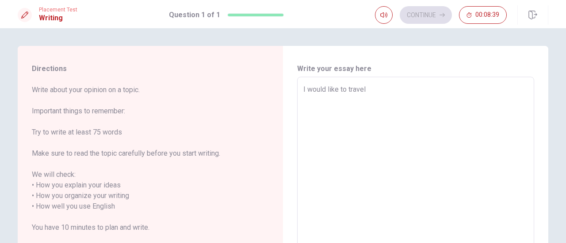
type textarea "x"
type textarea "I would like to travel t"
type textarea "x"
type textarea "I would like to travel to"
type textarea "x"
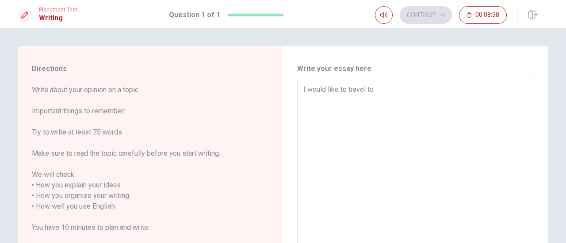
type textarea "I would like to travel to"
type textarea "x"
type textarea "I would like to travel to I"
type textarea "x"
type textarea "I would like to travel to It"
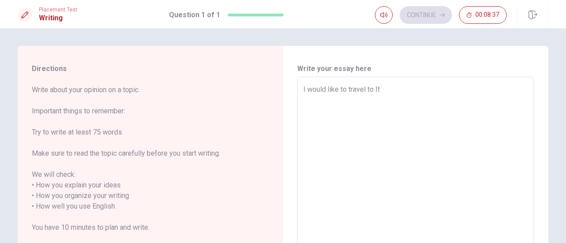
type textarea "x"
type textarea "I would like to travel to [GEOGRAPHIC_DATA]"
type textarea "x"
type textarea "I would like to travel to [GEOGRAPHIC_DATA]"
type textarea "x"
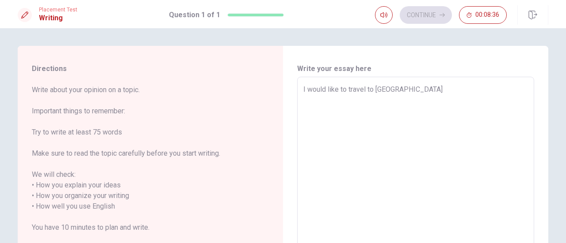
type textarea "I would like to travel to [GEOGRAPHIC_DATA]"
type textarea "x"
type textarea "I would like to travel to [GEOGRAPHIC_DATA],"
type textarea "x"
type textarea "I would like to travel to [GEOGRAPHIC_DATA],"
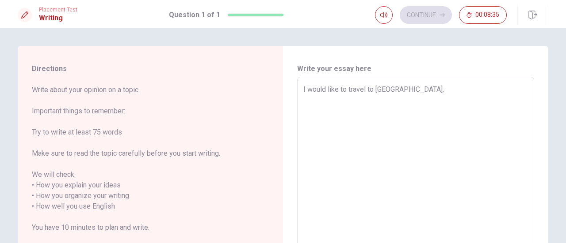
type textarea "x"
type textarea "I would like to travel to [GEOGRAPHIC_DATA], b"
type textarea "x"
type textarea "I would like to travel to [GEOGRAPHIC_DATA], be"
type textarea "x"
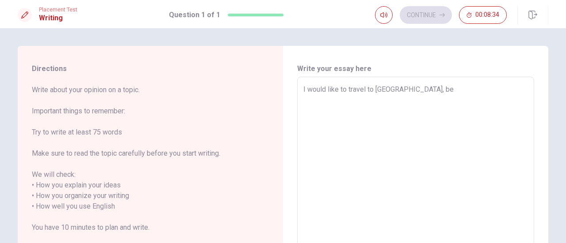
type textarea "I would like to travel to [GEOGRAPHIC_DATA], bec"
type textarea "x"
type textarea "I would like to travel to [GEOGRAPHIC_DATA], beca"
type textarea "x"
type textarea "I would like to travel to [GEOGRAPHIC_DATA], becau"
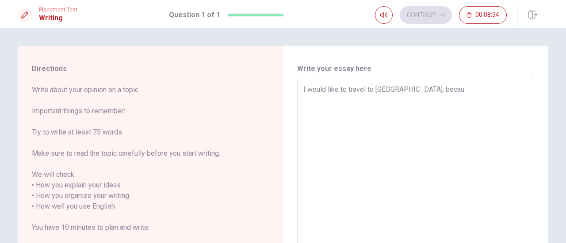
type textarea "x"
type textarea "I would like to travel to [GEOGRAPHIC_DATA], becaus"
type textarea "x"
type textarea "I would like to travel to [GEOGRAPHIC_DATA], because"
type textarea "x"
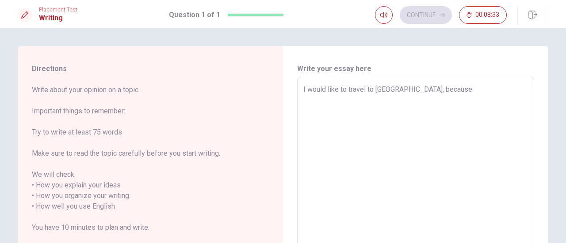
type textarea "I would like to travel to [GEOGRAPHIC_DATA], because"
type textarea "x"
type textarea "I would like to travel to [GEOGRAPHIC_DATA], because m"
type textarea "x"
type textarea "I would like to travel to [GEOGRAPHIC_DATA], because my"
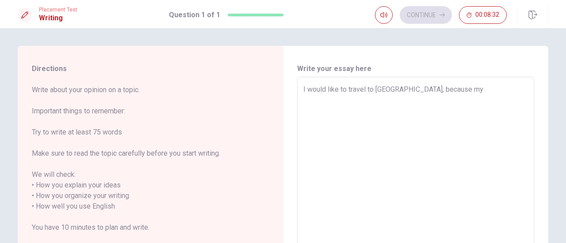
type textarea "x"
type textarea "I would like to travel to [GEOGRAPHIC_DATA], because my"
type textarea "x"
type textarea "I would like to travel to [GEOGRAPHIC_DATA], because my d"
type textarea "x"
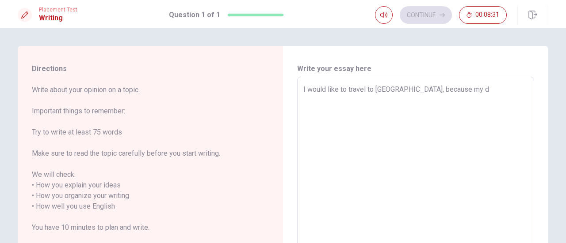
type textarea "I would like to travel to [GEOGRAPHIC_DATA], because my dr"
type textarea "x"
type textarea "I would like to travel to [GEOGRAPHIC_DATA], because my dre"
type textarea "x"
type textarea "I would like to travel to [GEOGRAPHIC_DATA], because my drea"
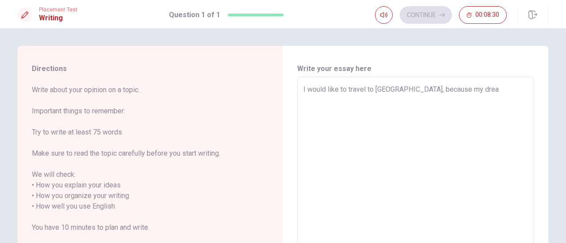
type textarea "x"
type textarea "I would like to travel to [GEOGRAPHIC_DATA], because my dream"
type textarea "x"
type textarea "I would like to travel to [GEOGRAPHIC_DATA], because my dream"
type textarea "x"
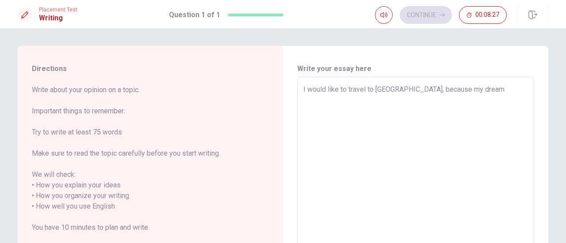
type textarea "I would like to travel to [GEOGRAPHIC_DATA], because my dream i"
type textarea "x"
type textarea "I would like to travel to [GEOGRAPHIC_DATA], because my dream is"
type textarea "x"
type textarea "I would like to travel to [GEOGRAPHIC_DATA], because my dream is"
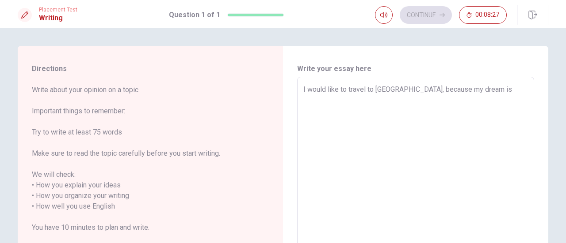
type textarea "x"
type textarea "I would like to travel to [GEOGRAPHIC_DATA], because my dream is v"
type textarea "x"
type textarea "I would like to travel to [GEOGRAPHIC_DATA], because my dream is vi"
type textarea "x"
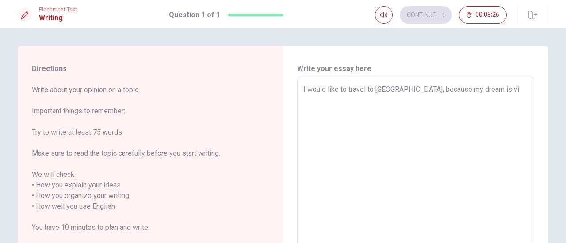
type textarea "I would like to travel to [GEOGRAPHIC_DATA], because my dream is vis"
type textarea "x"
type textarea "I would like to travel to [GEOGRAPHIC_DATA], because my dream is visi"
type textarea "x"
type textarea "I would like to travel to [GEOGRAPHIC_DATA], because my dream is visit"
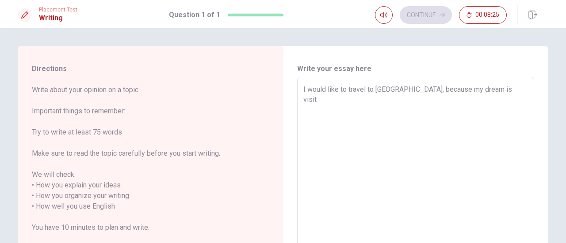
type textarea "x"
type textarea "I would like to travel to [GEOGRAPHIC_DATA], because my dream is visit"
type textarea "x"
type textarea "I would like to travel to [GEOGRAPHIC_DATA], because my dream is visit C"
type textarea "x"
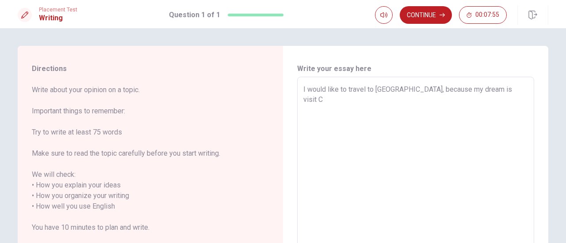
type textarea "I would like to travel to [GEOGRAPHIC_DATA], because my dream is visit Co"
type textarea "x"
type textarea "I would like to travel to [GEOGRAPHIC_DATA], because my dream is visit Col"
type textarea "x"
type textarea "I would like to travel to [GEOGRAPHIC_DATA], because my dream is visit [GEOGRAP…"
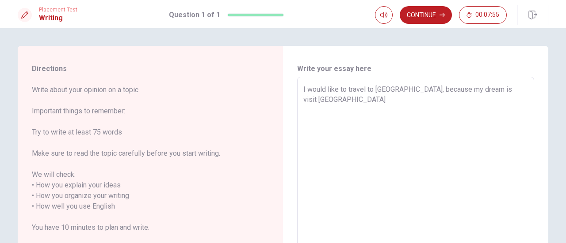
type textarea "x"
type textarea "I would like to travel to [GEOGRAPHIC_DATA], because my dream is visit [GEOGRAP…"
type textarea "x"
type textarea "I would like to travel to [GEOGRAPHIC_DATA], because my dream is visit [GEOGRAP…"
type textarea "x"
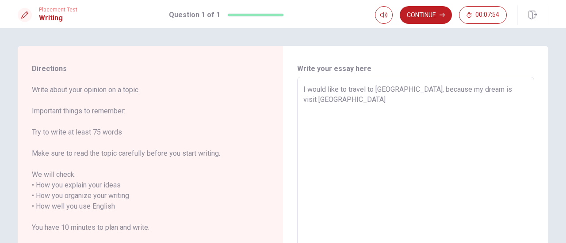
type textarea "I would like to travel to [GEOGRAPHIC_DATA], because my dream is visit [GEOGRAP…"
type textarea "x"
type textarea "I would like to travel to [GEOGRAPHIC_DATA], because my dream is visit [GEOGRAP…"
type textarea "x"
type textarea "I would like to travel to [GEOGRAPHIC_DATA], because my dream is visit [GEOGRAP…"
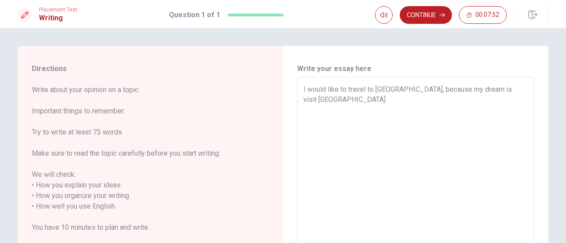
type textarea "x"
type textarea "I would like to travel to [GEOGRAPHIC_DATA], because my dream is visit [GEOGRAP…"
type textarea "x"
type textarea "I would like to travel to [GEOGRAPHIC_DATA], because my dream is visit [GEOGRAP…"
type textarea "x"
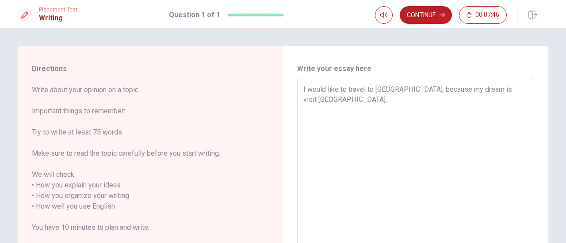
type textarea "I would like to travel to [GEOGRAPHIC_DATA], because my dream is visit [GEOGRAP…"
type textarea "x"
type textarea "I would like to travel to [GEOGRAPHIC_DATA], because my dream is visit [GEOGRAP…"
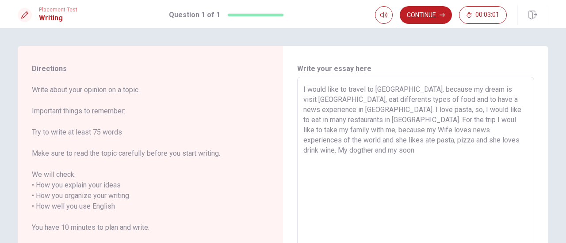
click at [356, 138] on textarea "I would like to travel to [GEOGRAPHIC_DATA], because my dream is visit [GEOGRAP…" at bounding box center [415, 206] width 224 height 245
click at [425, 140] on textarea "I would like to travel to [GEOGRAPHIC_DATA], because my dream is visit [GEOGRAP…" at bounding box center [415, 206] width 224 height 245
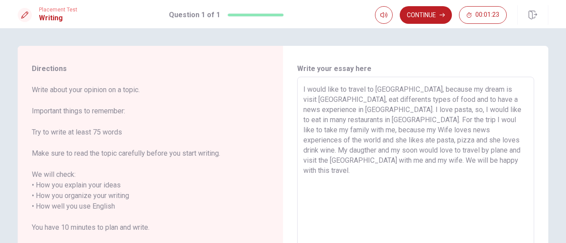
drag, startPoint x: 508, startPoint y: 152, endPoint x: 519, endPoint y: 152, distance: 10.6
click at [519, 152] on textarea "I would like to travel to [GEOGRAPHIC_DATA], because my dream is visit [GEOGRAP…" at bounding box center [415, 206] width 224 height 245
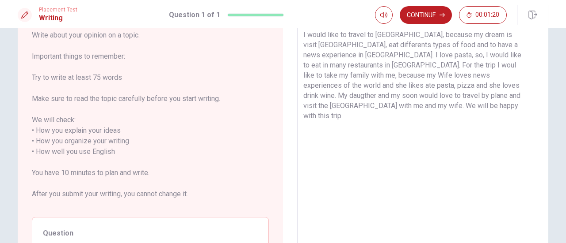
scroll to position [171, 0]
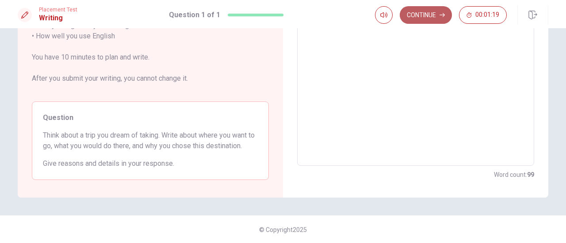
click at [429, 22] on button "Continue" at bounding box center [425, 15] width 52 height 18
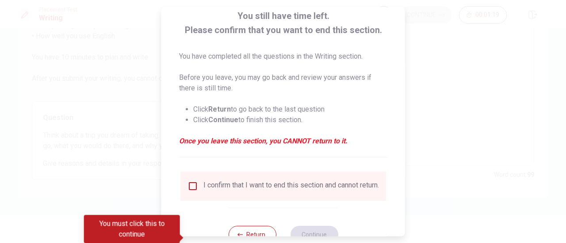
scroll to position [86, 0]
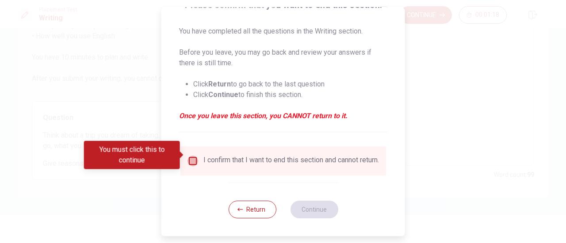
click at [193, 156] on input "You must click this to continue" at bounding box center [192, 161] width 11 height 11
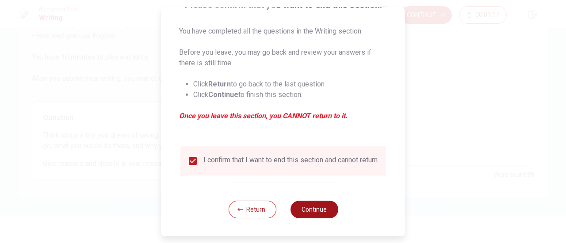
click at [309, 208] on button "Continue" at bounding box center [314, 210] width 48 height 18
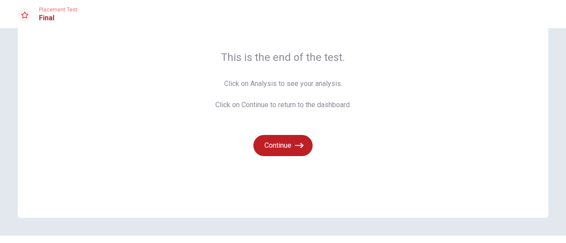
scroll to position [78, 0]
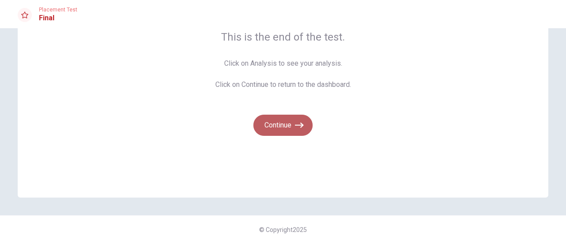
click at [283, 126] on button "Continue" at bounding box center [282, 125] width 59 height 21
